Goal: Transaction & Acquisition: Purchase product/service

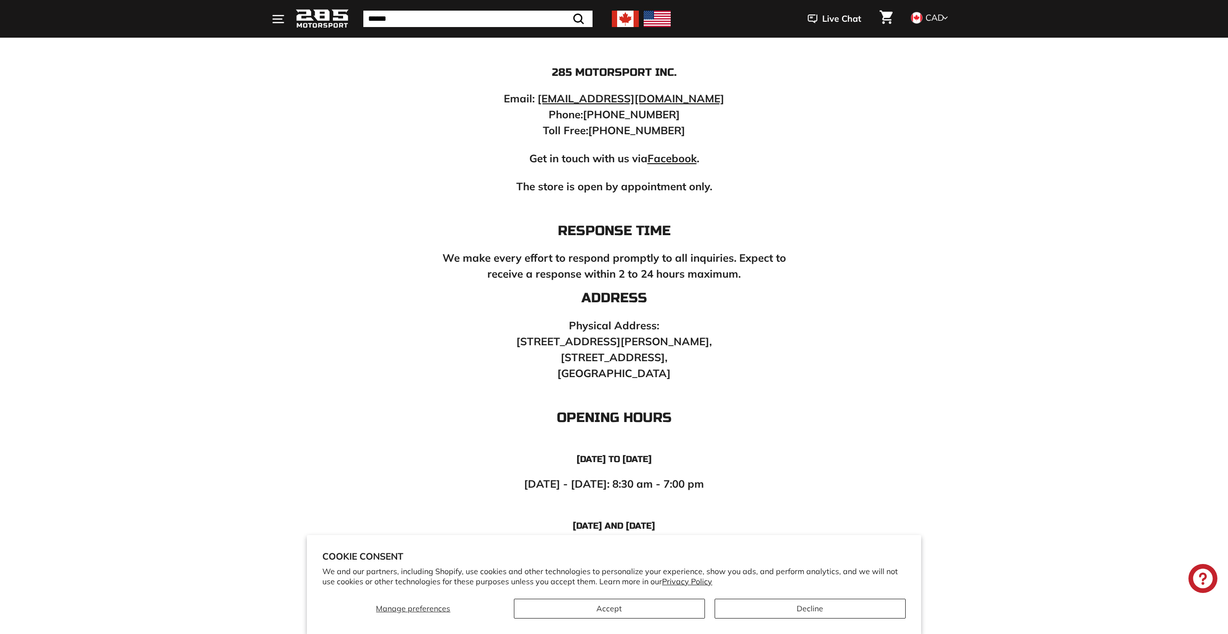
scroll to position [338, 0]
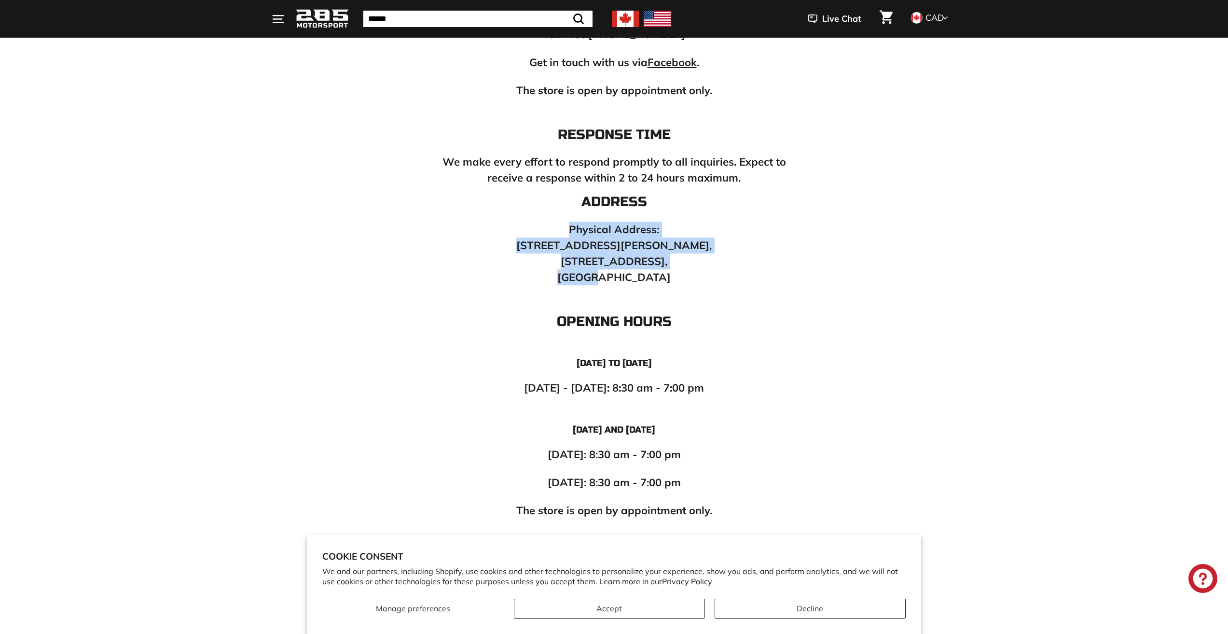
drag, startPoint x: 639, startPoint y: 276, endPoint x: 555, endPoint y: 229, distance: 97.0
click at [555, 229] on p "Physical Address: 66 Paul-Gauguin Street, Candiac, QC J5R 6X2, Canada" at bounding box center [614, 253] width 357 height 64
click at [661, 289] on div "Address Physical Address: 66 Paul-Gauguin Street, Candiac, QC J5R 6X2, Canada O…" at bounding box center [614, 356] width 357 height 324
drag, startPoint x: 623, startPoint y: 275, endPoint x: 553, endPoint y: 244, distance: 77.1
click at [553, 244] on p "Physical Address: 66 Paul-Gauguin Street, Candiac, QC J5R 6X2, Canada" at bounding box center [614, 253] width 357 height 64
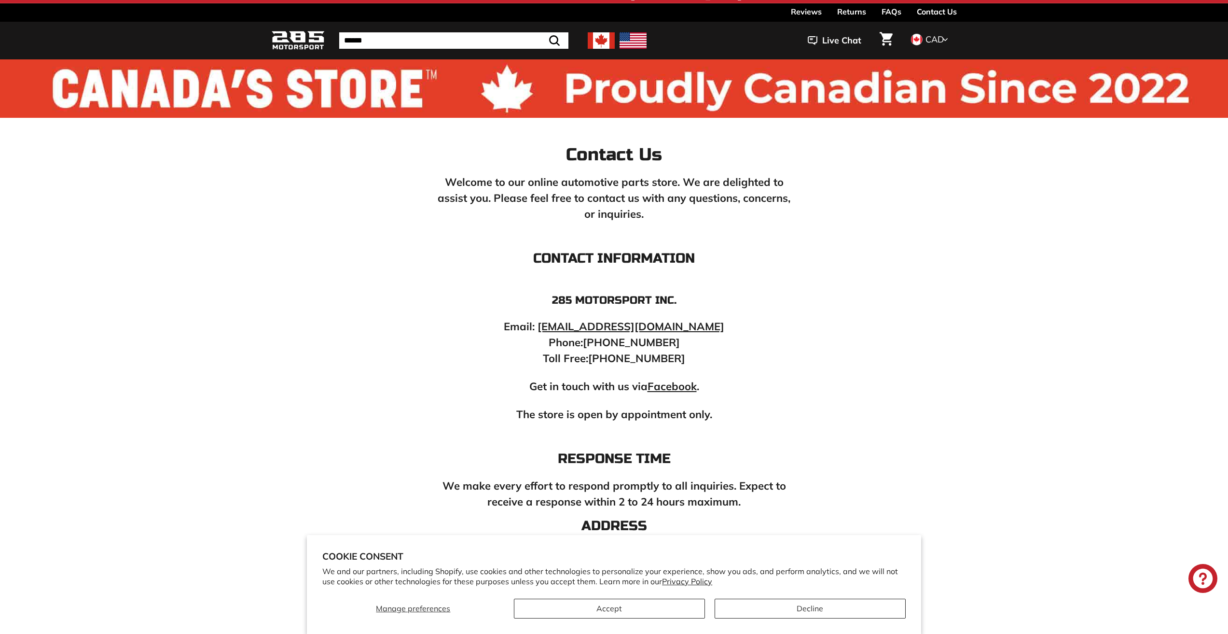
scroll to position [0, 0]
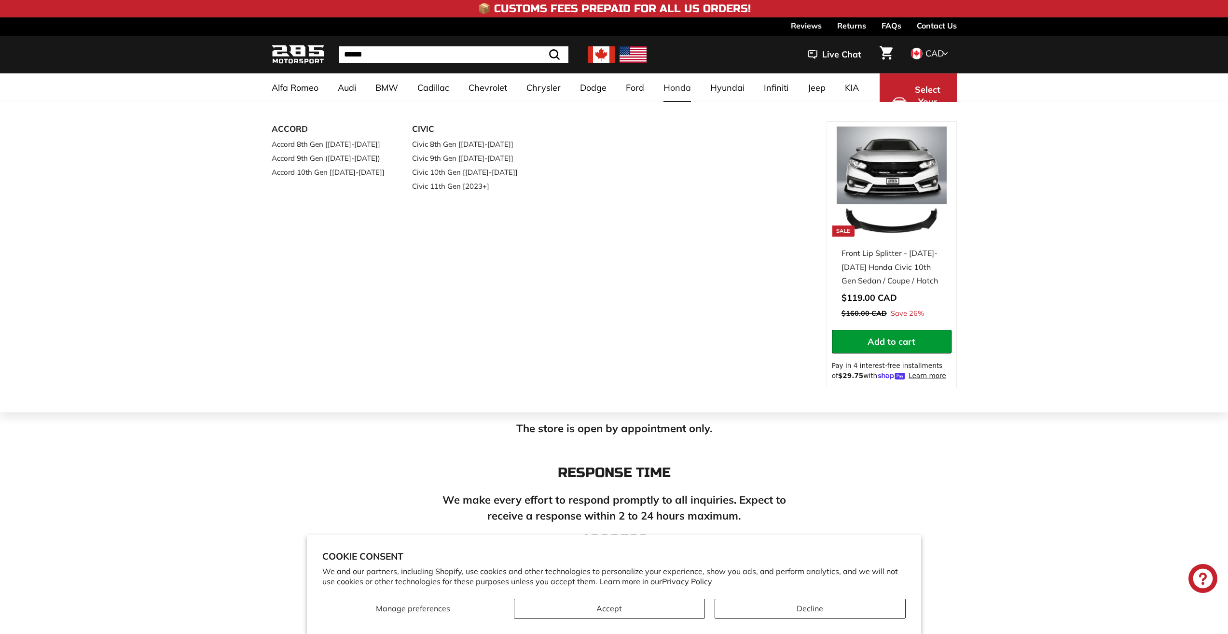
click at [471, 171] on link "Civic 10th Gen [[DATE]-[DATE]]" at bounding box center [469, 172] width 114 height 14
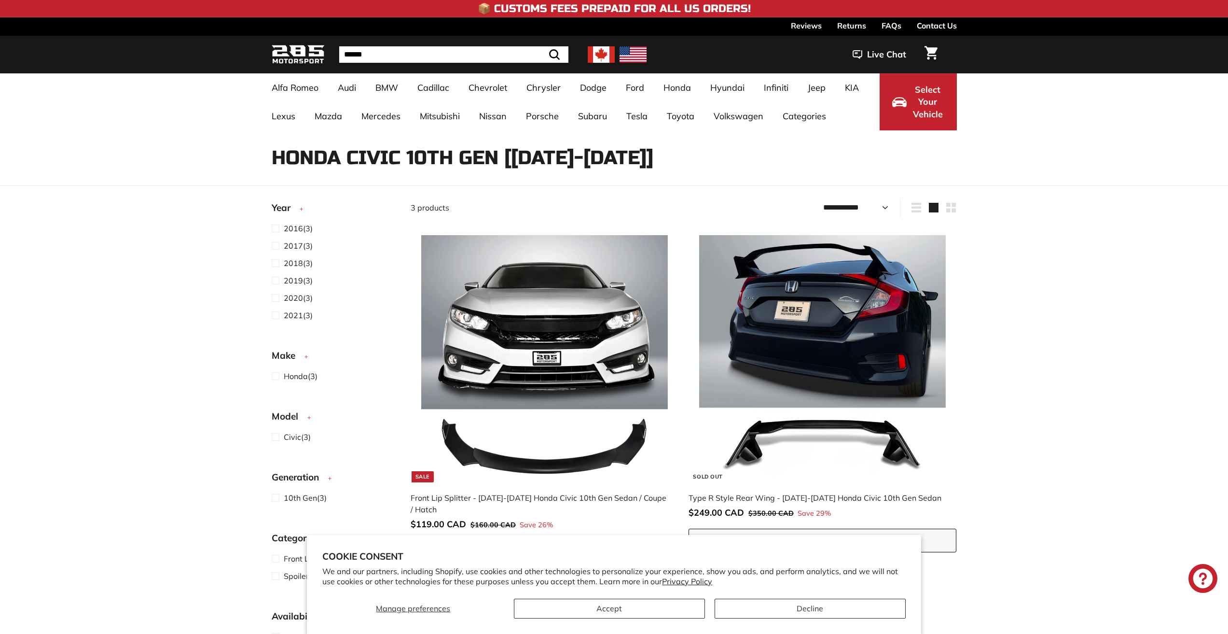
select select "**********"
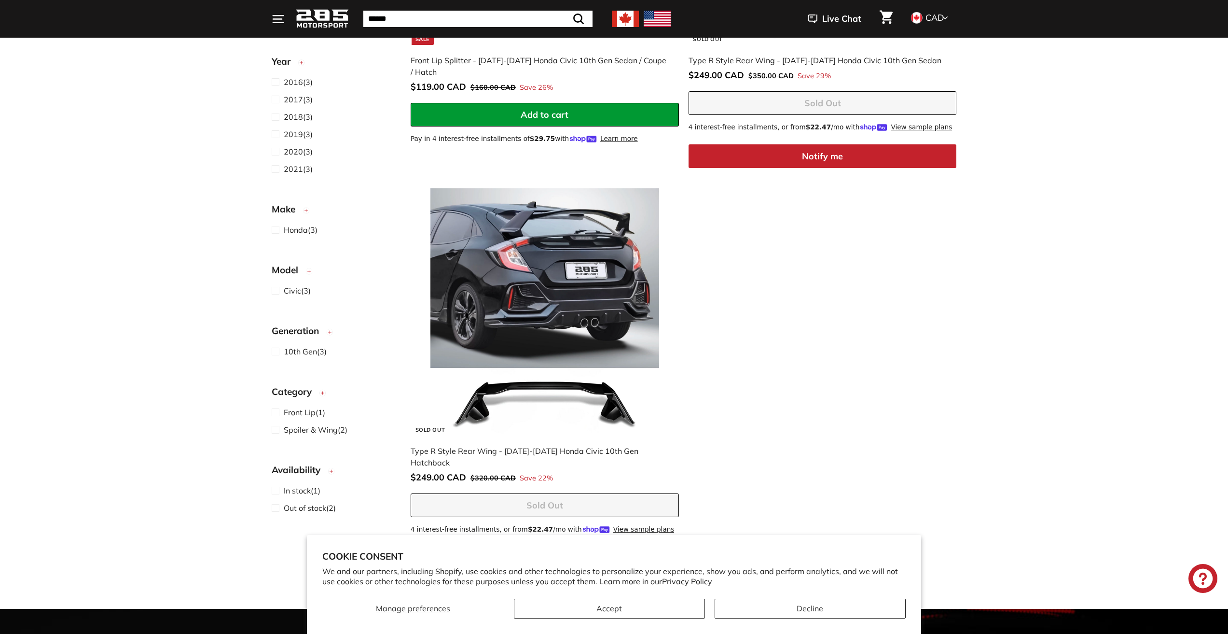
scroll to position [434, 0]
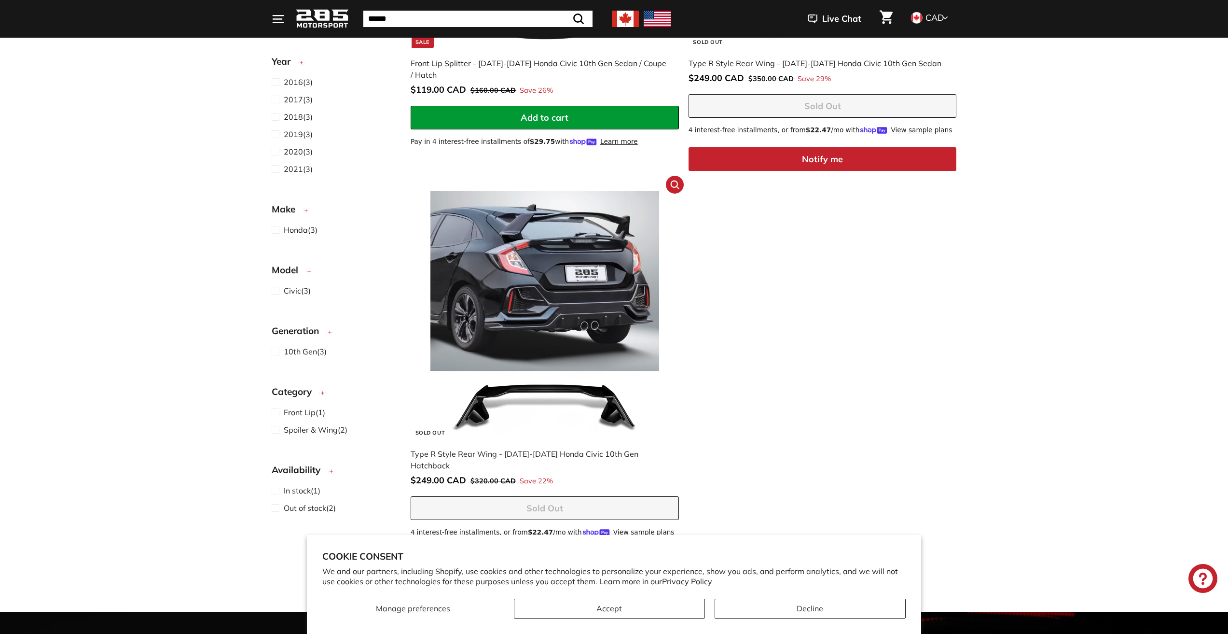
click at [607, 288] on img at bounding box center [544, 314] width 247 height 247
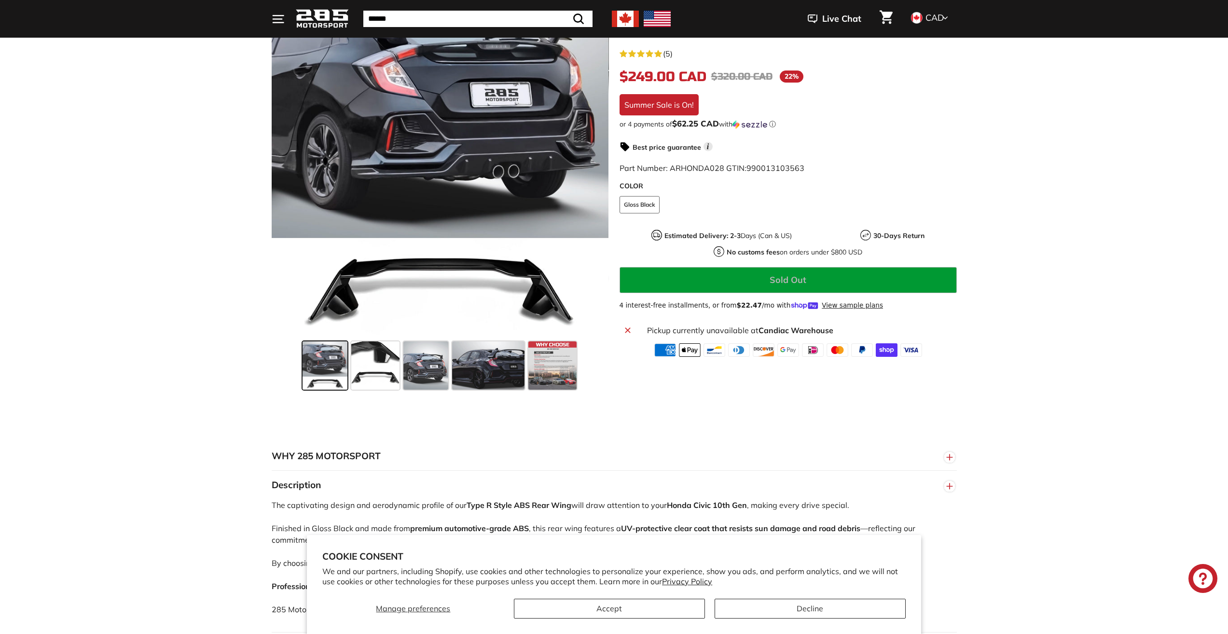
scroll to position [193, 0]
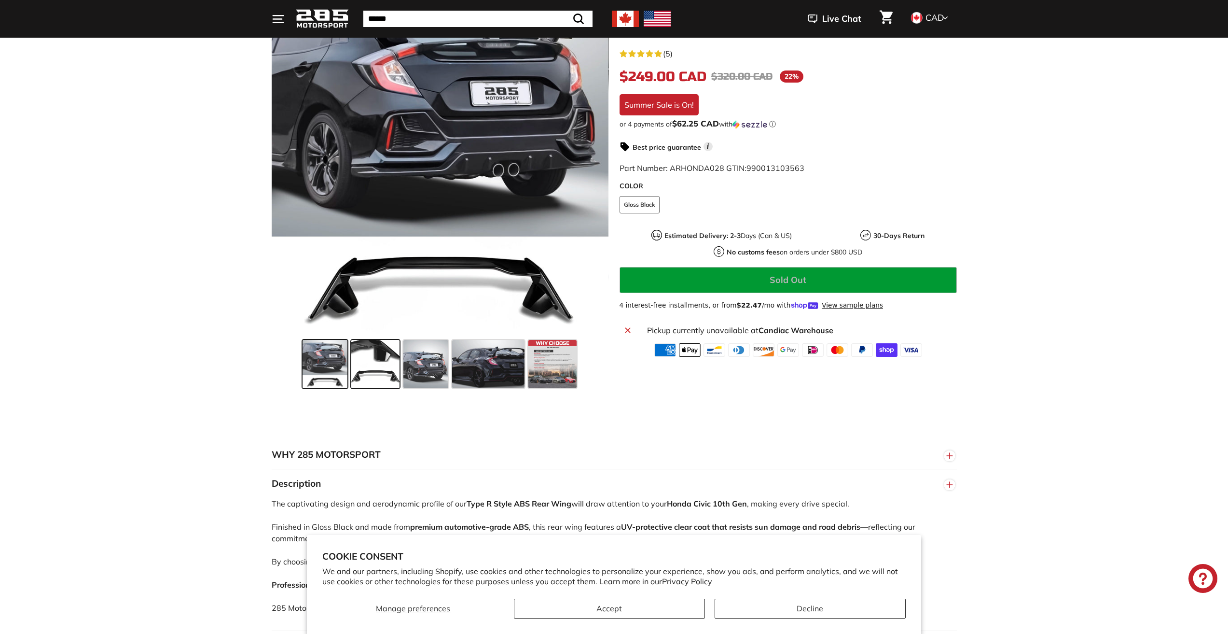
click at [390, 359] on span at bounding box center [375, 364] width 48 height 48
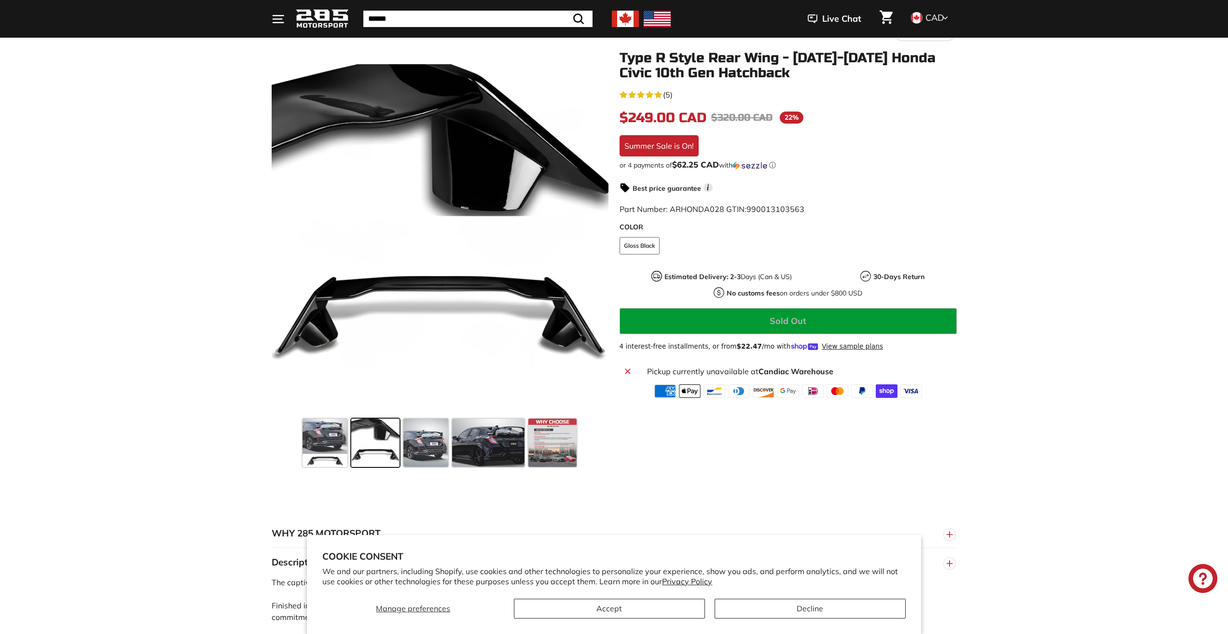
scroll to position [48, 0]
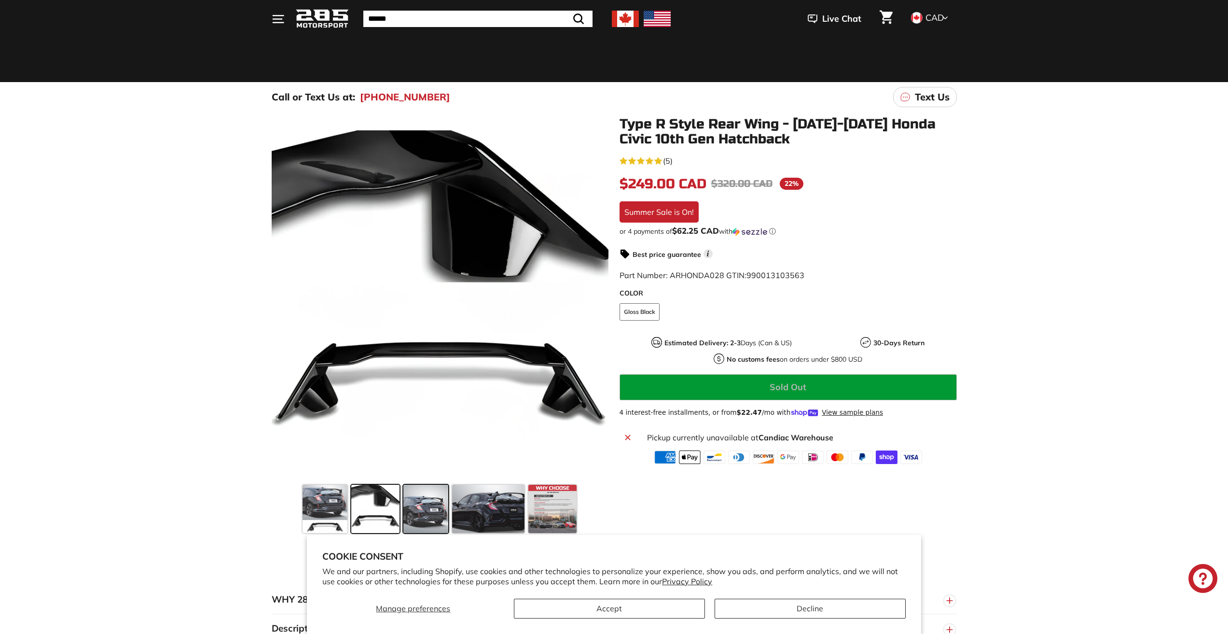
click at [431, 511] on span at bounding box center [425, 508] width 45 height 48
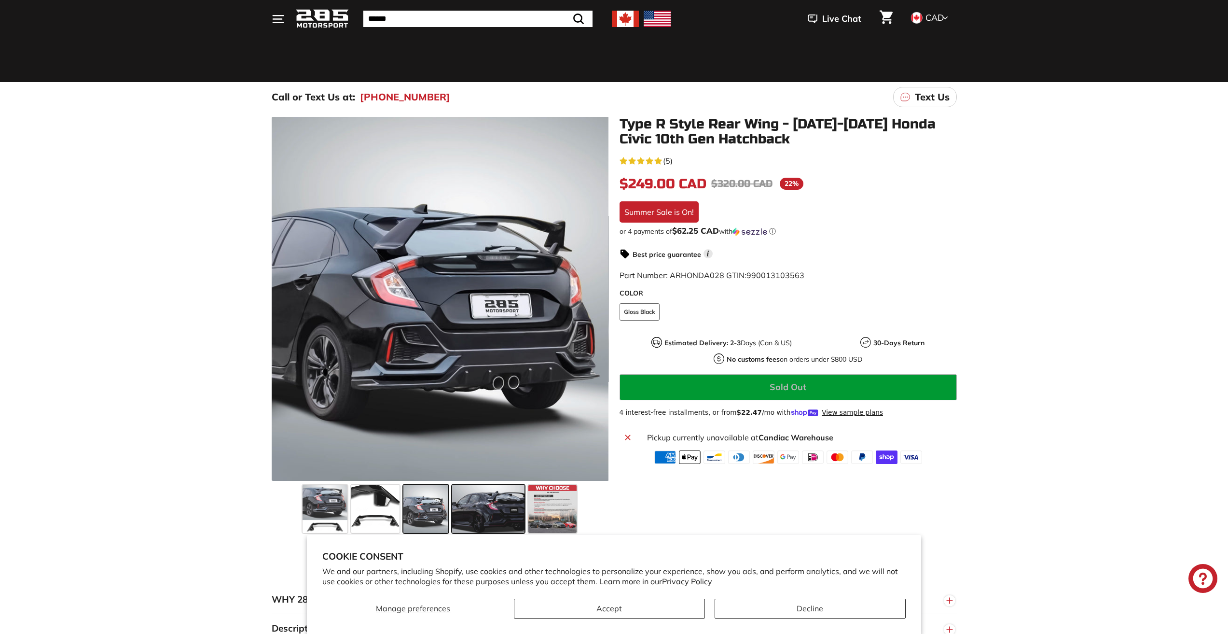
click at [484, 510] on span at bounding box center [488, 508] width 72 height 48
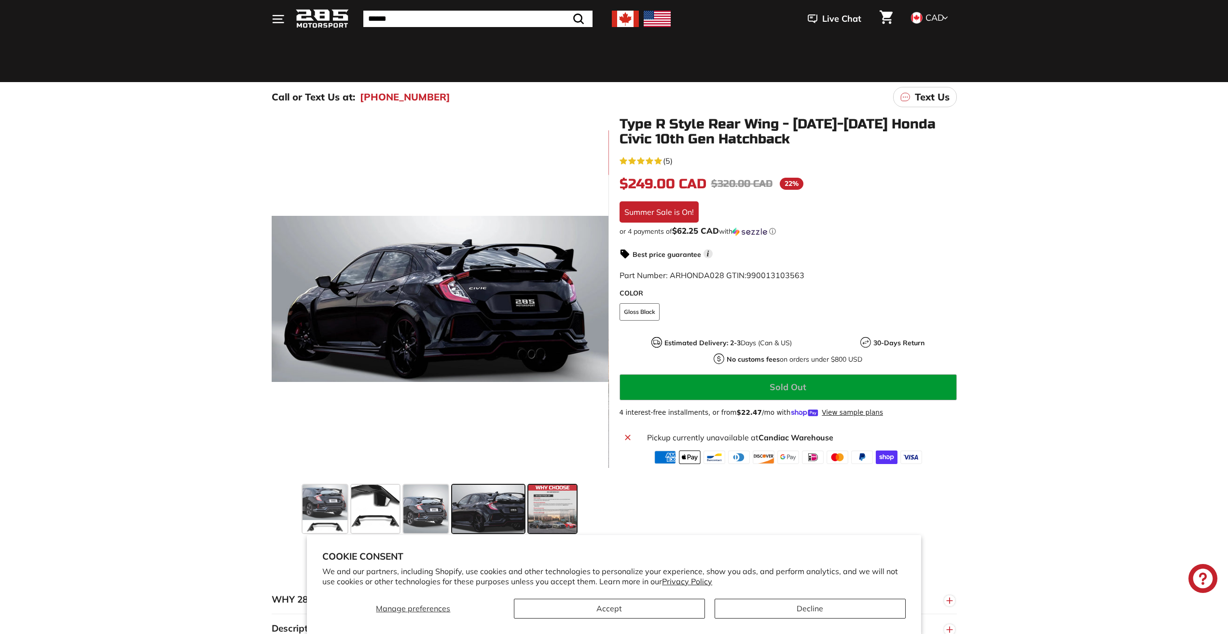
click at [535, 508] on span at bounding box center [552, 508] width 48 height 48
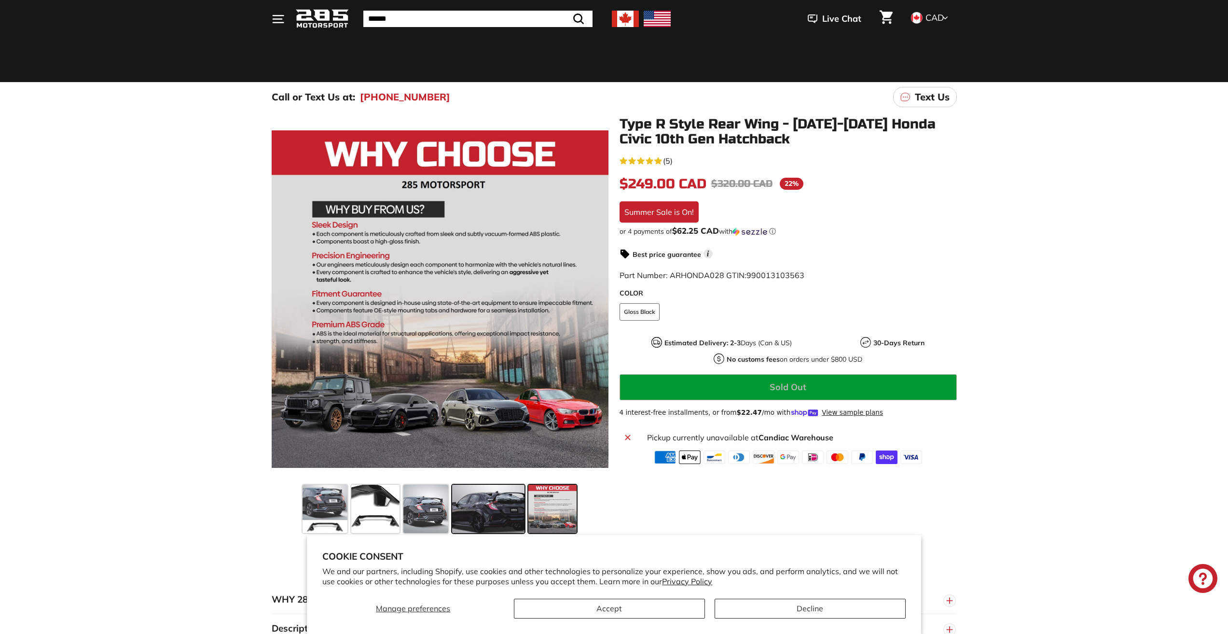
click at [468, 516] on span at bounding box center [488, 508] width 72 height 48
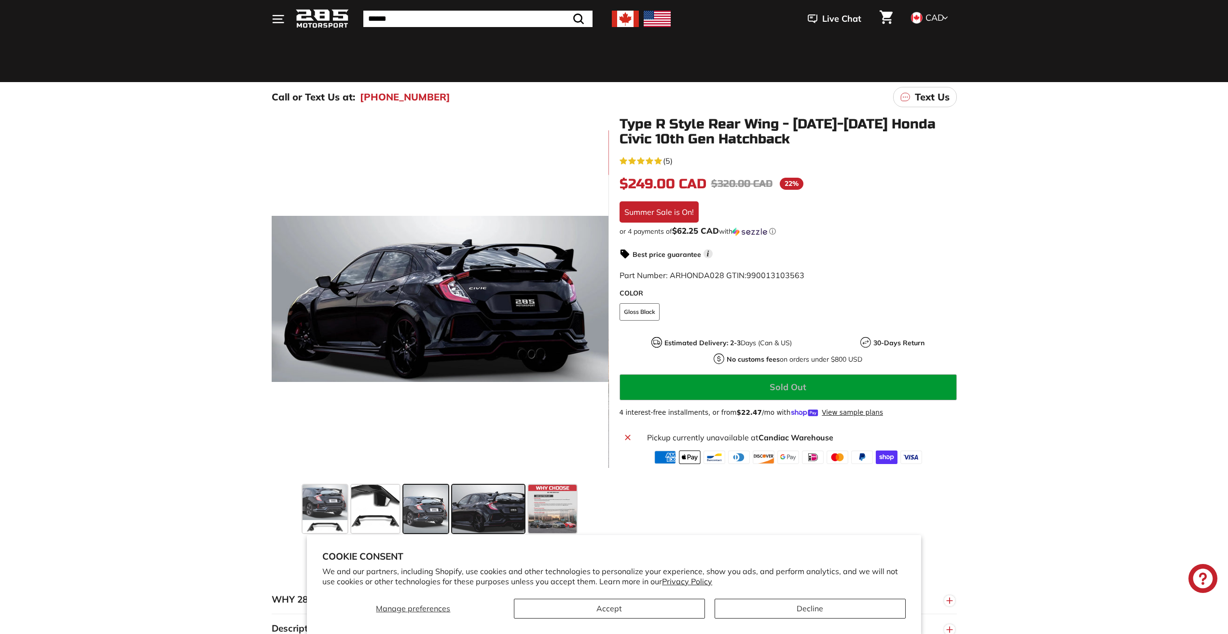
click at [401, 522] on div at bounding box center [425, 509] width 49 height 52
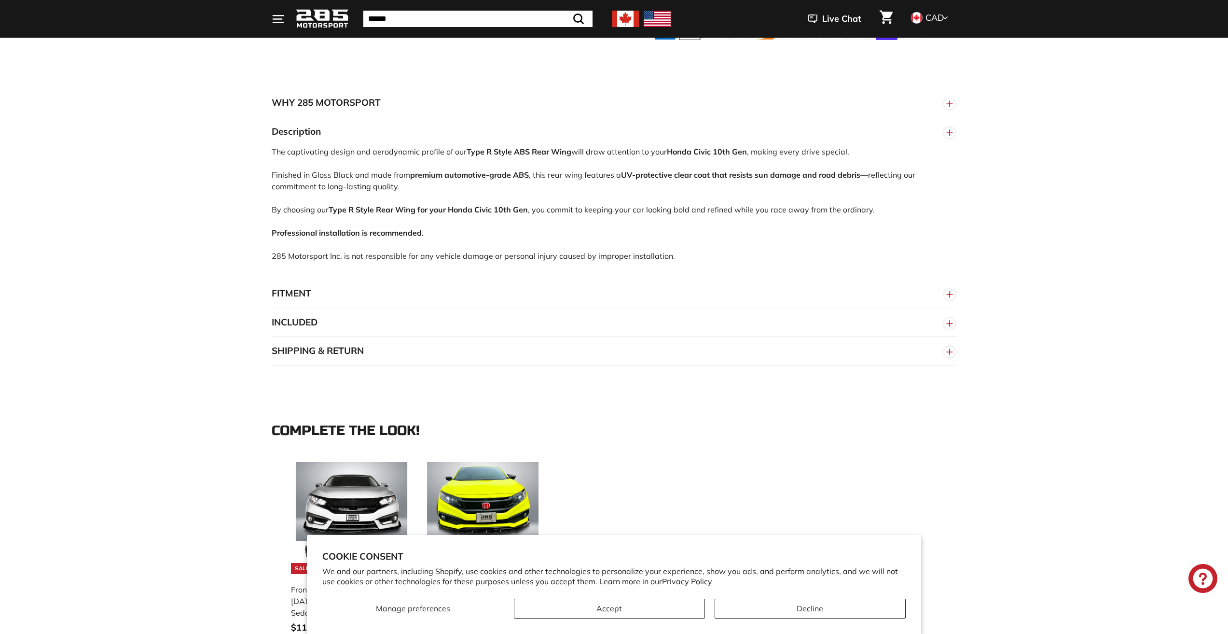
scroll to position [531, 0]
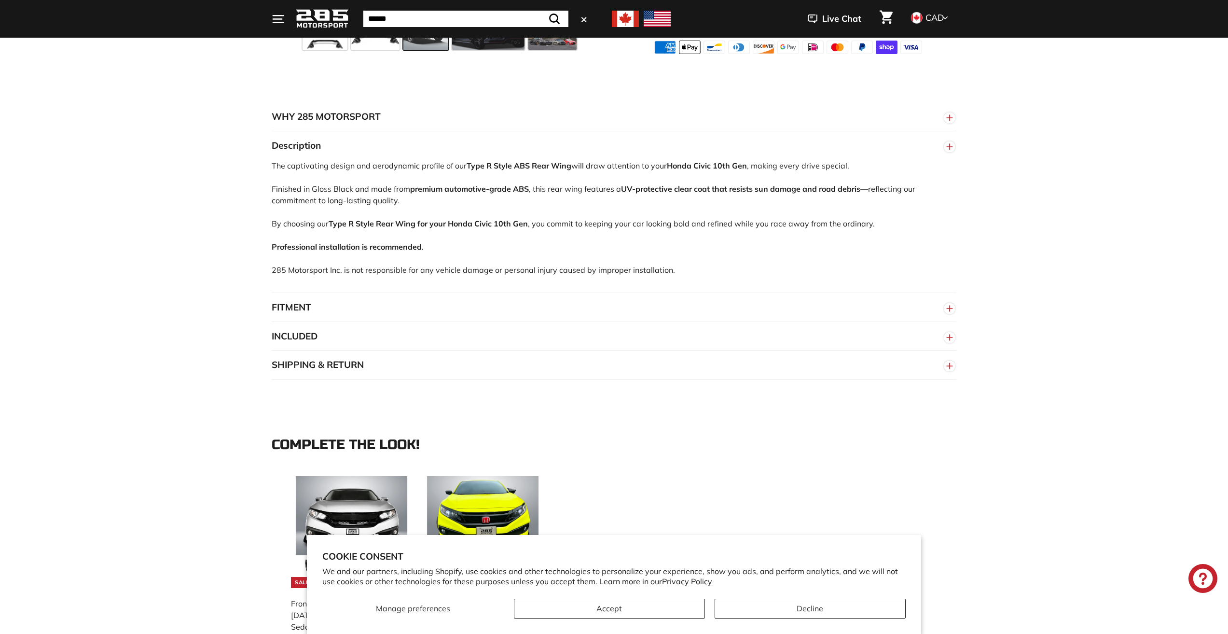
click at [430, 16] on input "Search" at bounding box center [465, 19] width 205 height 16
drag, startPoint x: 465, startPoint y: 164, endPoint x: 509, endPoint y: 166, distance: 44.4
click at [509, 166] on div "The captivating design and aerodynamic profile of our Type R Style ABS Rear Win…" at bounding box center [614, 226] width 685 height 133
copy strong "Type R Style"
click at [482, 16] on input "Search" at bounding box center [465, 19] width 205 height 16
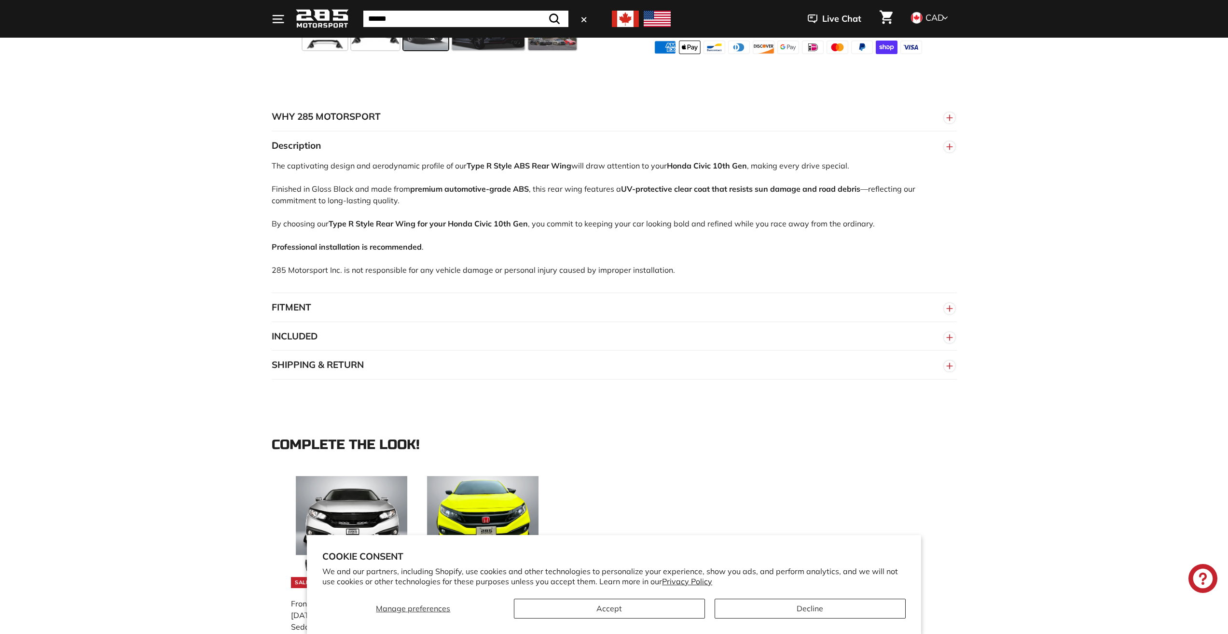
paste input "**********"
type input "**********"
click at [550, 19] on icon "submit" at bounding box center [554, 18] width 9 height 9
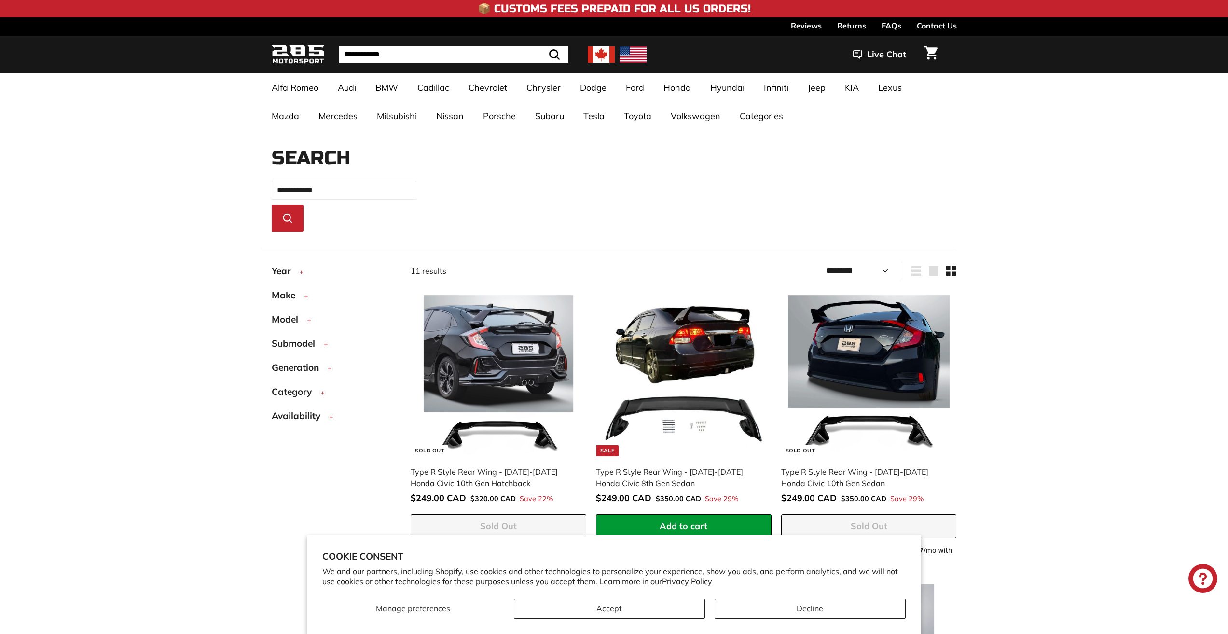
select select "*********"
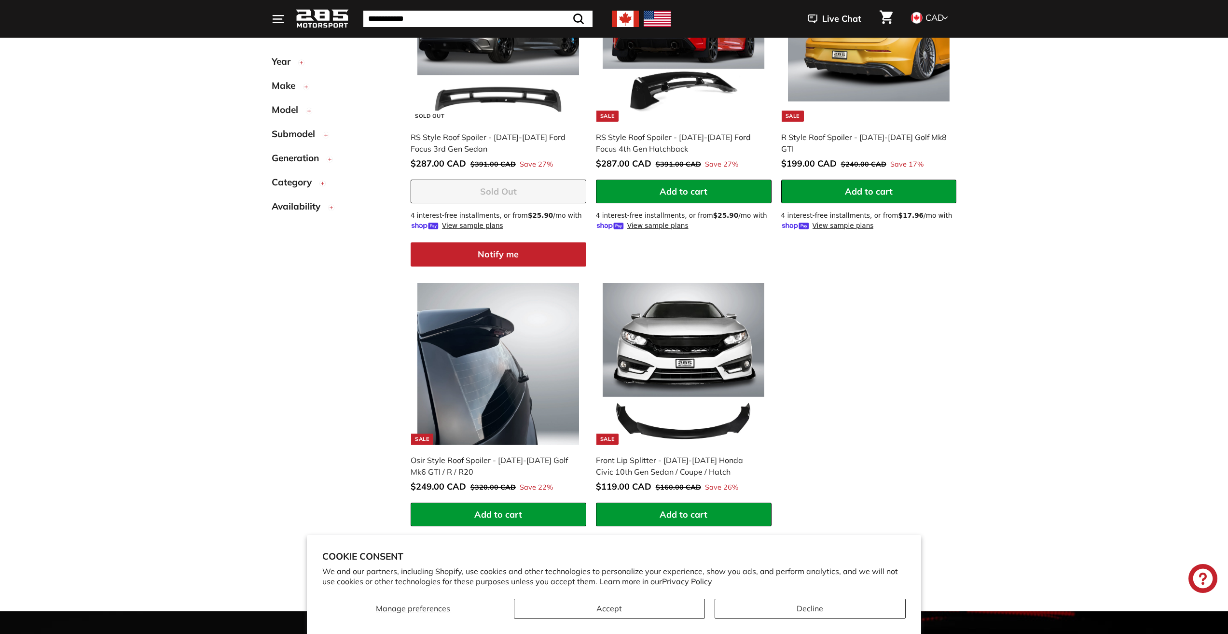
scroll to position [985, 0]
